Goal: Task Accomplishment & Management: Complete application form

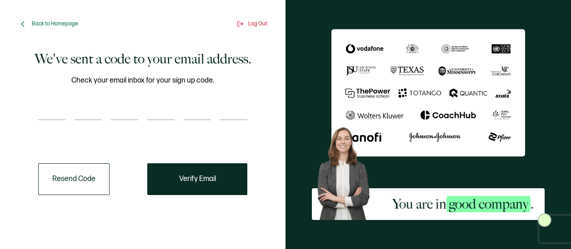
click at [63, 113] on input "number" at bounding box center [51, 111] width 27 height 18
type input "6"
type input "1"
type input "4"
type input "9"
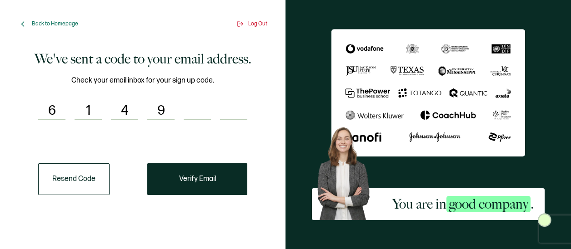
type input "0"
type input "8"
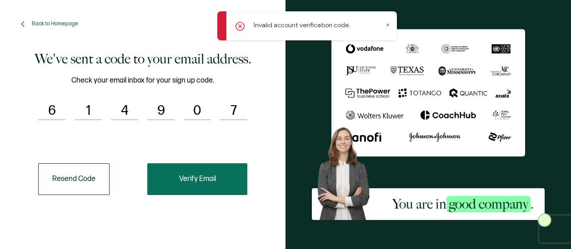
type input "7"
click at [226, 178] on button "Verify Email" at bounding box center [197, 180] width 100 height 32
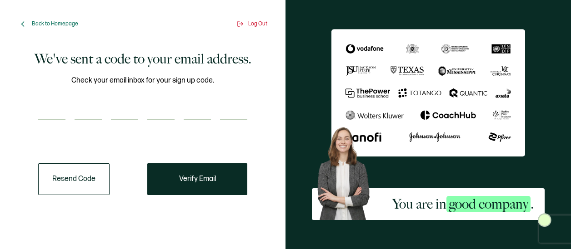
click at [65, 106] on div at bounding box center [142, 111] width 209 height 18
click at [78, 187] on button "Resend Code" at bounding box center [73, 180] width 71 height 32
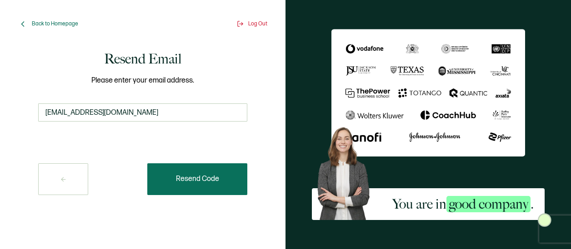
click at [212, 178] on span "Resend Code" at bounding box center [197, 179] width 43 height 7
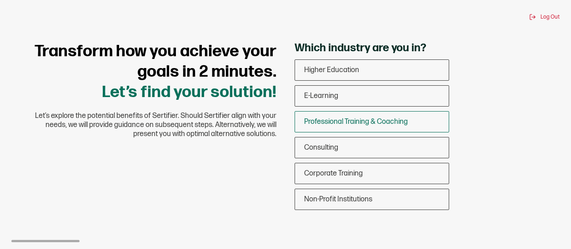
click at [344, 123] on span "Professional Training & Coaching" at bounding box center [356, 122] width 104 height 9
click at [0, 0] on input "Professional Training & Coaching" at bounding box center [0, 0] width 0 height 0
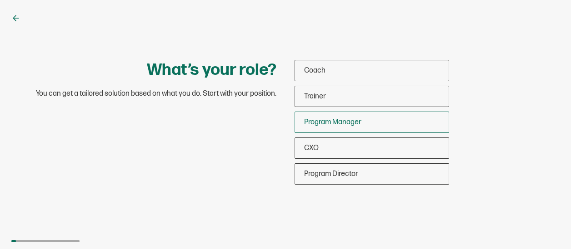
click at [333, 122] on span "Program Manager" at bounding box center [332, 122] width 57 height 9
click at [0, 0] on input "Program Manager" at bounding box center [0, 0] width 0 height 0
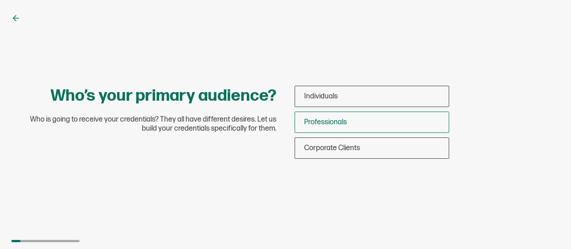
click at [333, 119] on span "Professionals" at bounding box center [325, 122] width 43 height 9
click at [0, 0] on input "Professionals" at bounding box center [0, 0] width 0 height 0
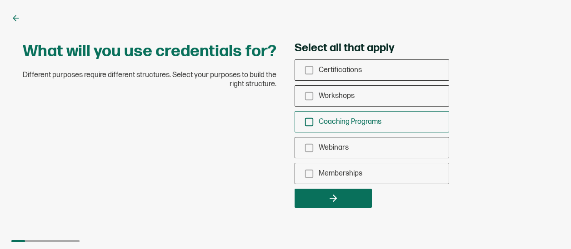
click at [311, 122] on icon "checkbox-group" at bounding box center [309, 122] width 10 height 10
click at [0, 0] on input "Coaching Programs" at bounding box center [0, 0] width 0 height 0
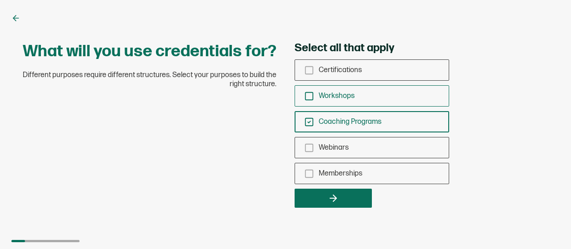
click at [309, 92] on icon "checkbox-group" at bounding box center [309, 96] width 10 height 10
click at [0, 0] on input "Workshops" at bounding box center [0, 0] width 0 height 0
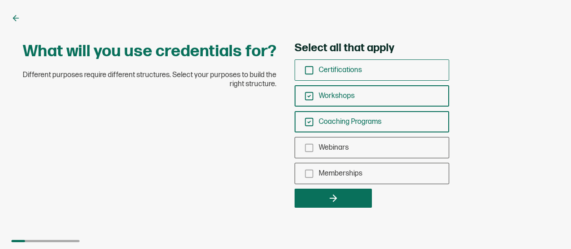
click at [306, 72] on icon "checkbox-group" at bounding box center [309, 70] width 10 height 10
click at [0, 0] on input "Certifications" at bounding box center [0, 0] width 0 height 0
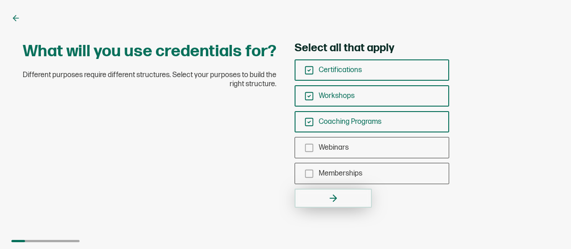
click at [323, 196] on button "button" at bounding box center [332, 198] width 77 height 19
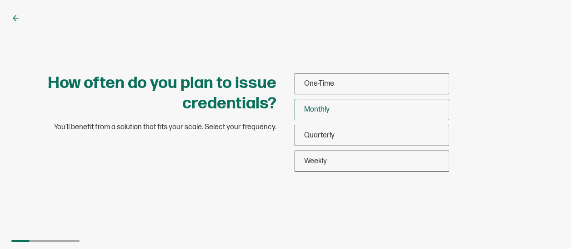
click at [338, 106] on div "Monthly" at bounding box center [372, 109] width 154 height 21
click at [0, 0] on input "Monthly" at bounding box center [0, 0] width 0 height 0
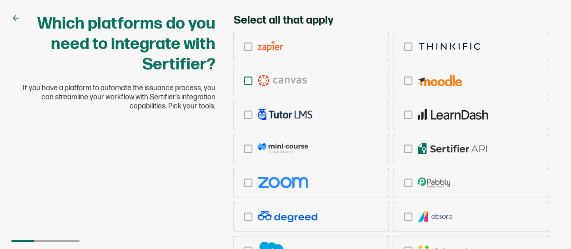
click at [248, 82] on icon "checkbox-group" at bounding box center [248, 81] width 10 height 10
click at [0, 0] on input "checkbox-group" at bounding box center [0, 0] width 0 height 0
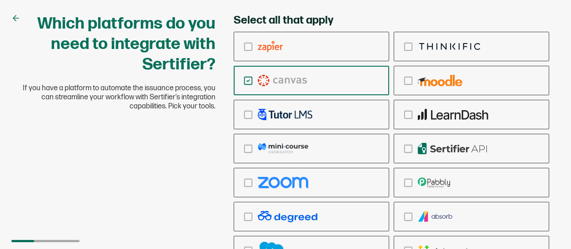
click at [196, 186] on div "Which platforms do you need to integrate with Sertifier? If you have a platform…" at bounding box center [285, 169] width 545 height 310
click at [198, 183] on div "Which platforms do you need to integrate with Sertifier? If you have a platform…" at bounding box center [285, 169] width 545 height 310
click at [254, 247] on div "checkbox-group" at bounding box center [311, 250] width 154 height 21
click at [0, 0] on input "checkbox-group" at bounding box center [0, 0] width 0 height 0
click at [462, 16] on div "Select all that apply Ringcentral Adobe Vedubox Kryterion PearsonVue CredSpark …" at bounding box center [391, 169] width 315 height 310
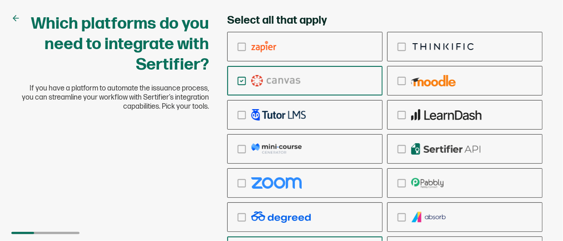
click at [192, 169] on div "Which platforms do you need to integrate with Sertifier? If you have a platform…" at bounding box center [281, 169] width 540 height 310
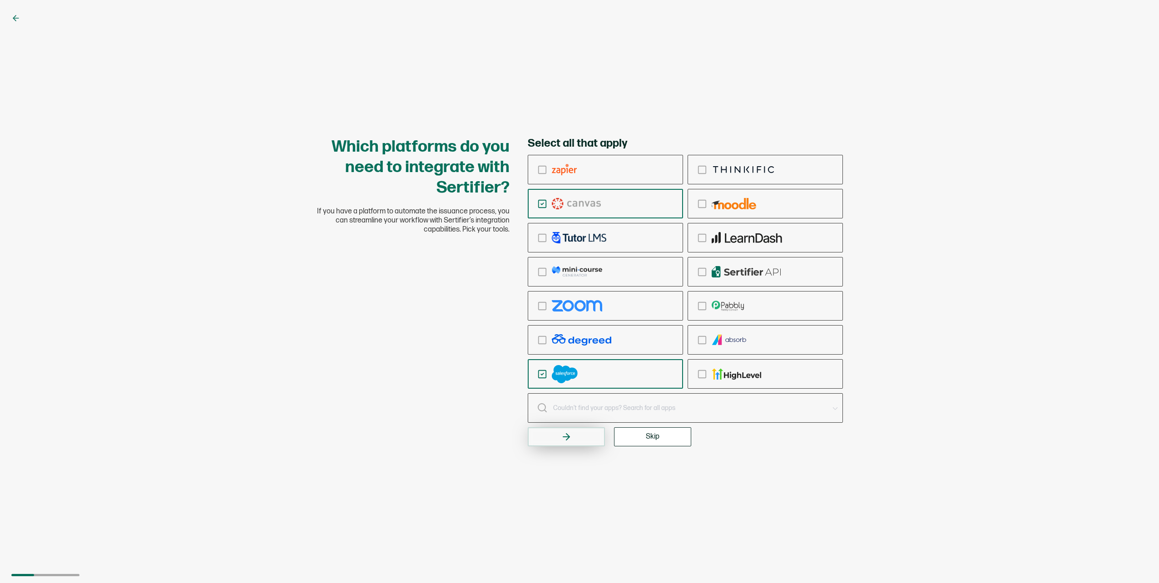
click at [570, 249] on button "button" at bounding box center [566, 437] width 77 height 19
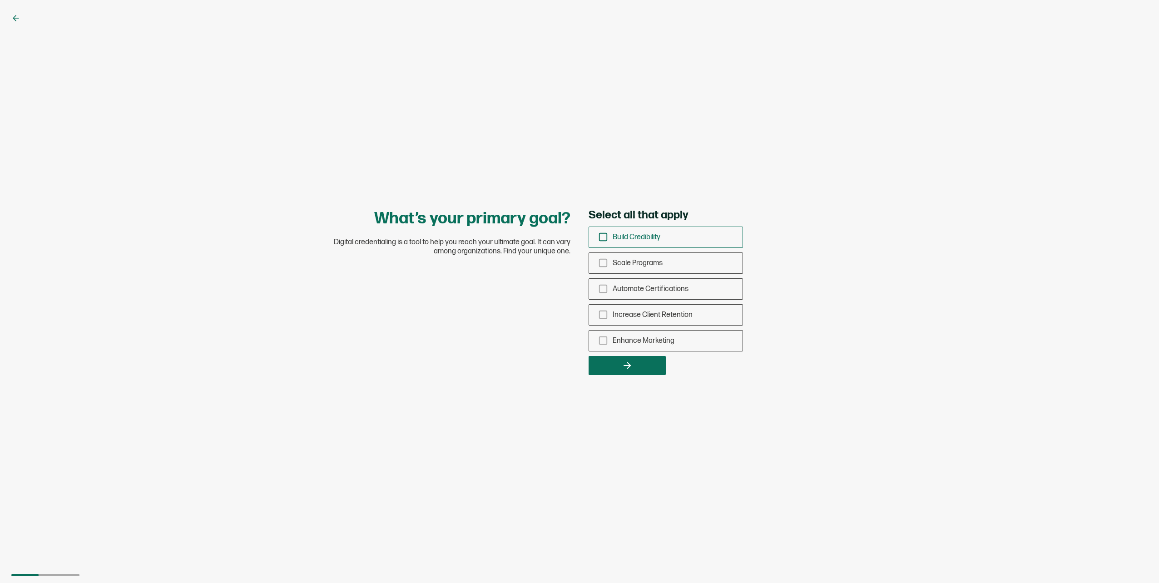
click at [570, 238] on icon "checkbox-group" at bounding box center [603, 237] width 10 height 10
click at [0, 0] on input "Build Credibility" at bounding box center [0, 0] width 0 height 0
click at [570, 249] on icon "checkbox-group" at bounding box center [603, 315] width 10 height 10
click at [0, 0] on input "Increase Client Retention" at bounding box center [0, 0] width 0 height 0
click at [570, 249] on button "button" at bounding box center [627, 365] width 77 height 19
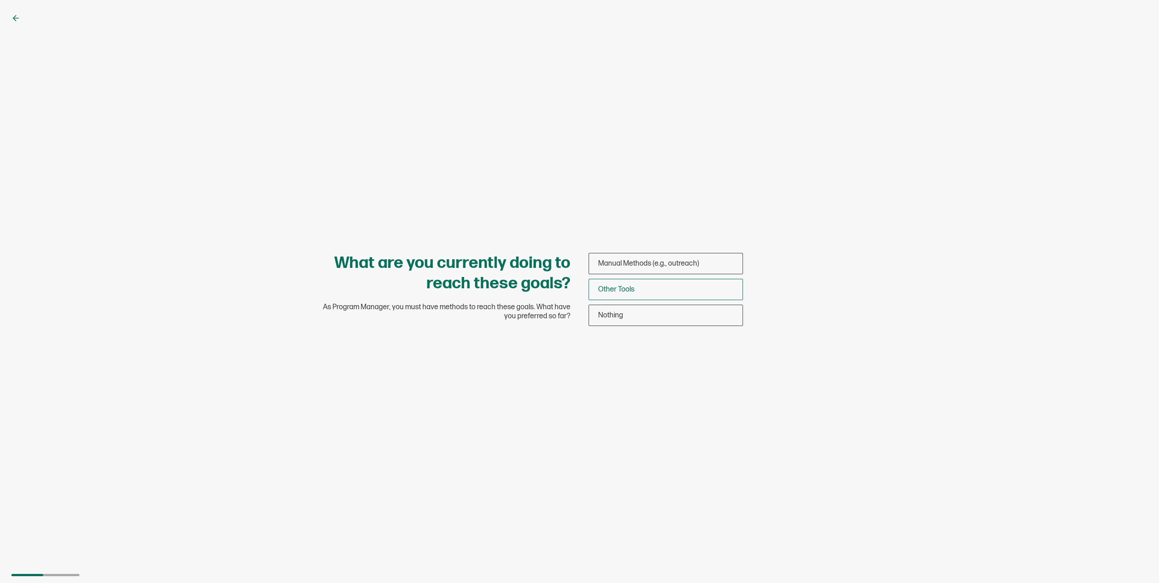
click at [570, 249] on div "Other Tools" at bounding box center [666, 289] width 154 height 21
click at [0, 0] on input "Other Tools" at bounding box center [0, 0] width 0 height 0
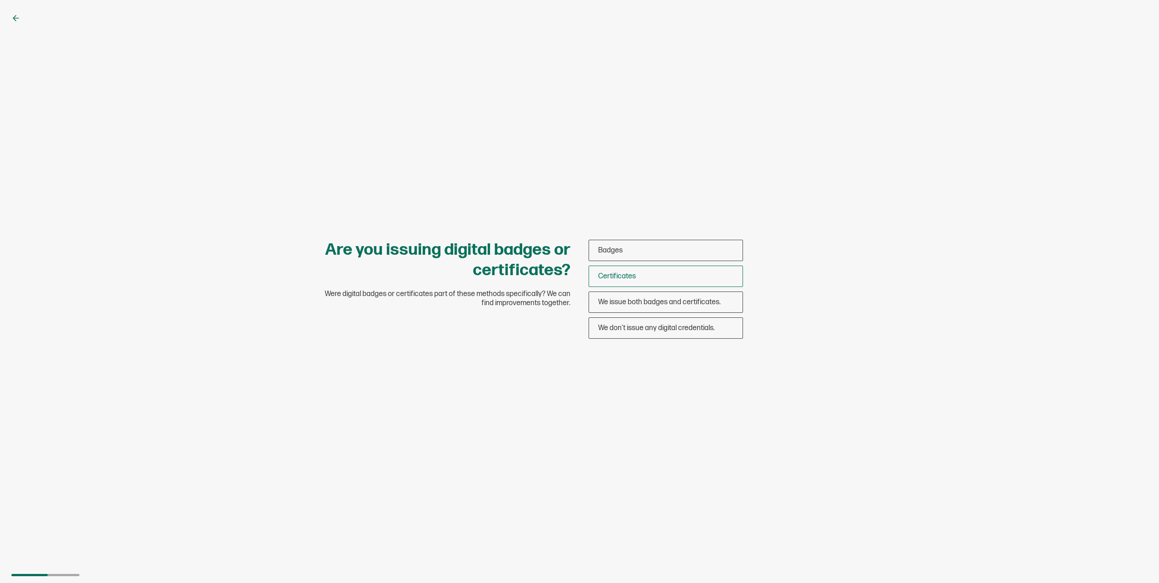
click at [570, 249] on div "Certificates" at bounding box center [666, 276] width 154 height 21
click at [0, 0] on input "Certificates" at bounding box center [0, 0] width 0 height 0
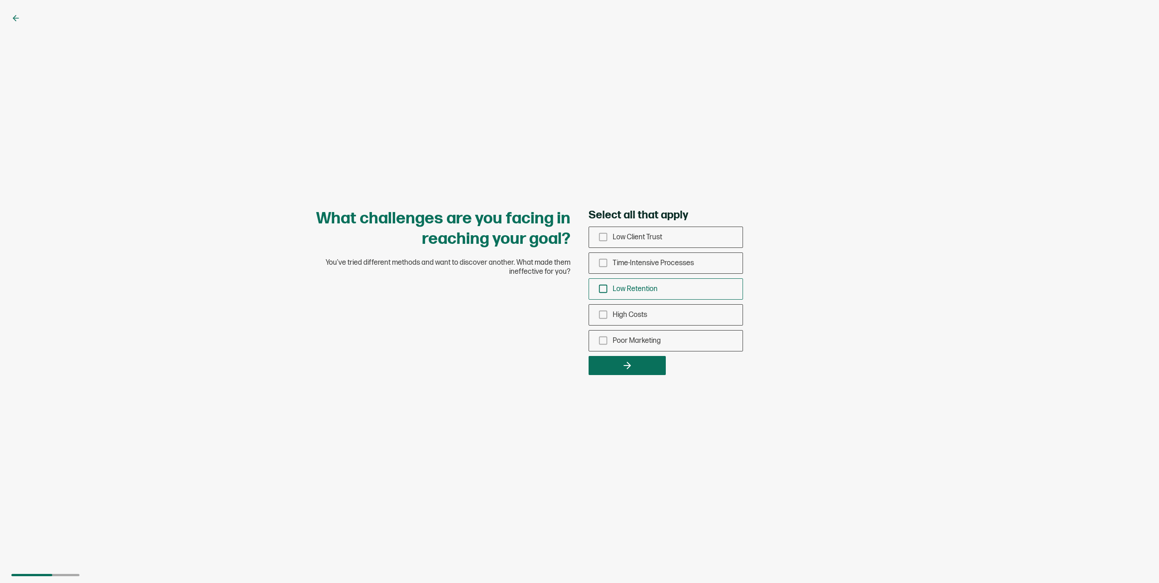
click at [570, 249] on div "Low Retention" at bounding box center [666, 289] width 154 height 21
click at [0, 0] on input "Low Retention" at bounding box center [0, 0] width 0 height 0
click at [570, 249] on button "button" at bounding box center [627, 365] width 77 height 19
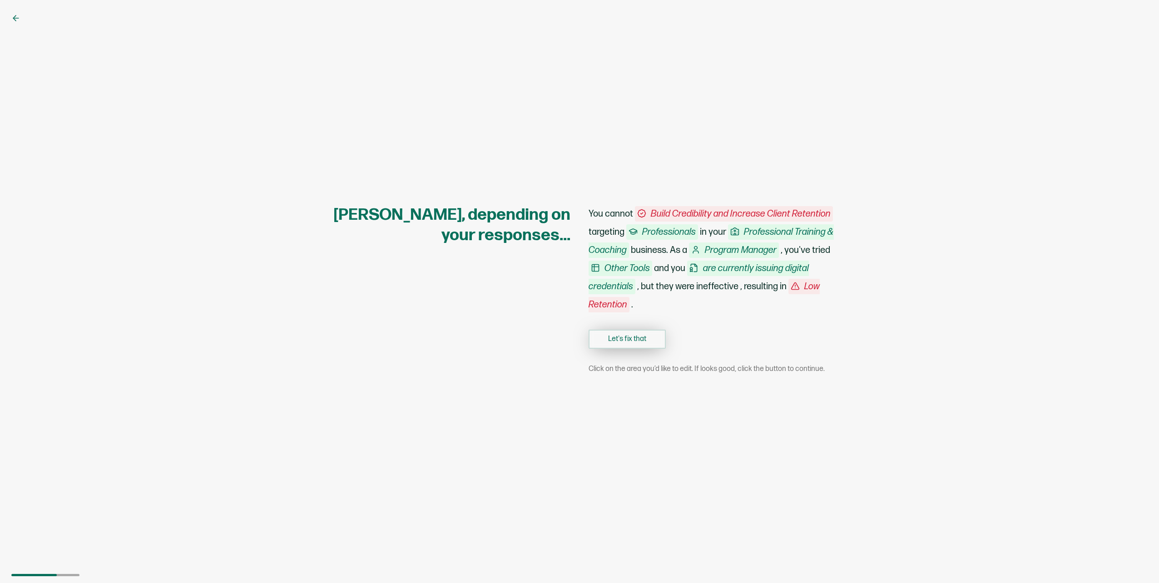
click at [570, 249] on button "Let's fix that" at bounding box center [627, 339] width 77 height 19
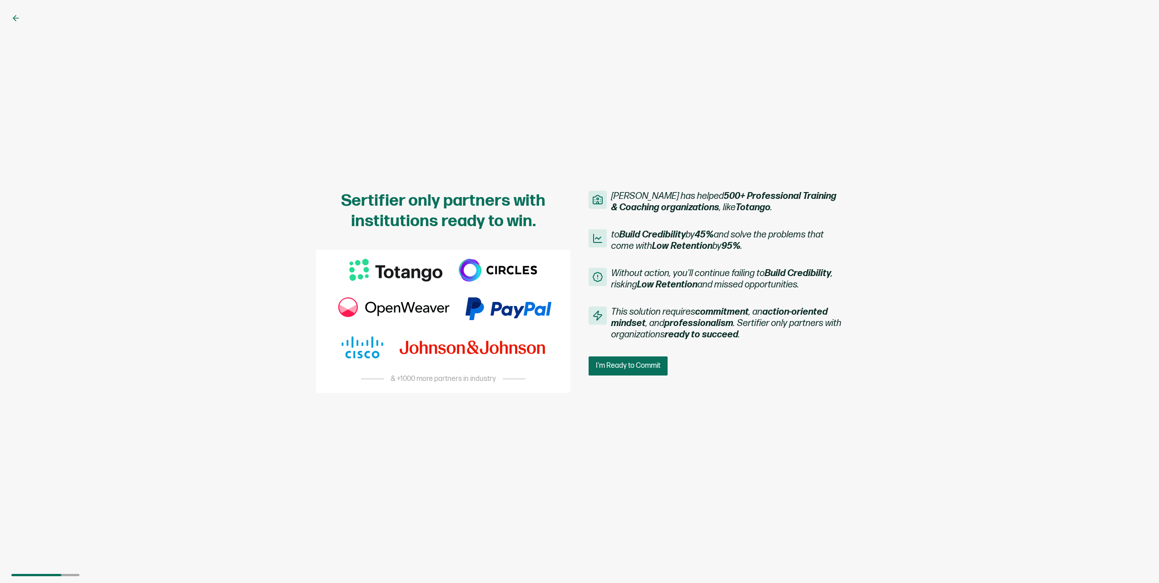
click at [570, 249] on span "I'm Ready to Commit" at bounding box center [628, 366] width 65 height 7
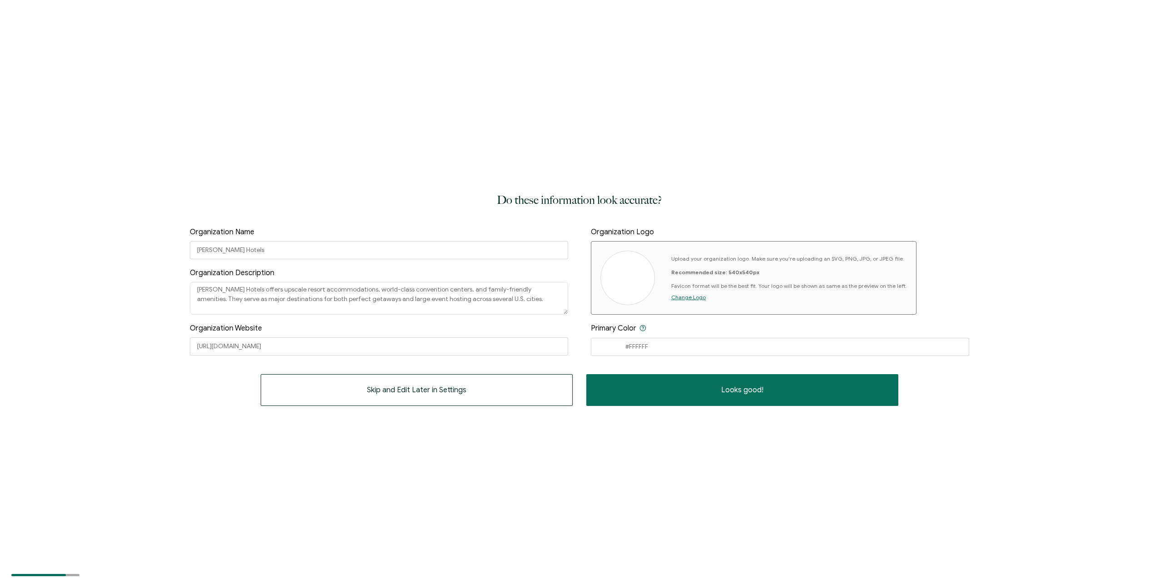
click at [418, 249] on button "Skip and Edit Later in Settings" at bounding box center [417, 390] width 312 height 32
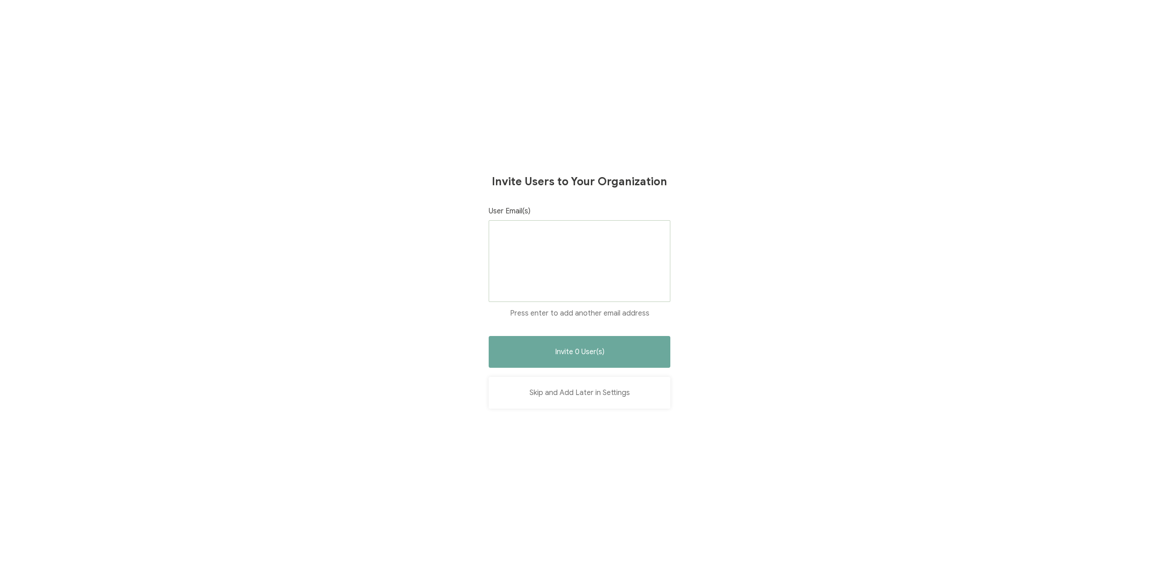
click at [545, 249] on button "Skip and Add Later in Settings" at bounding box center [580, 393] width 182 height 32
